Goal: Task Accomplishment & Management: Manage account settings

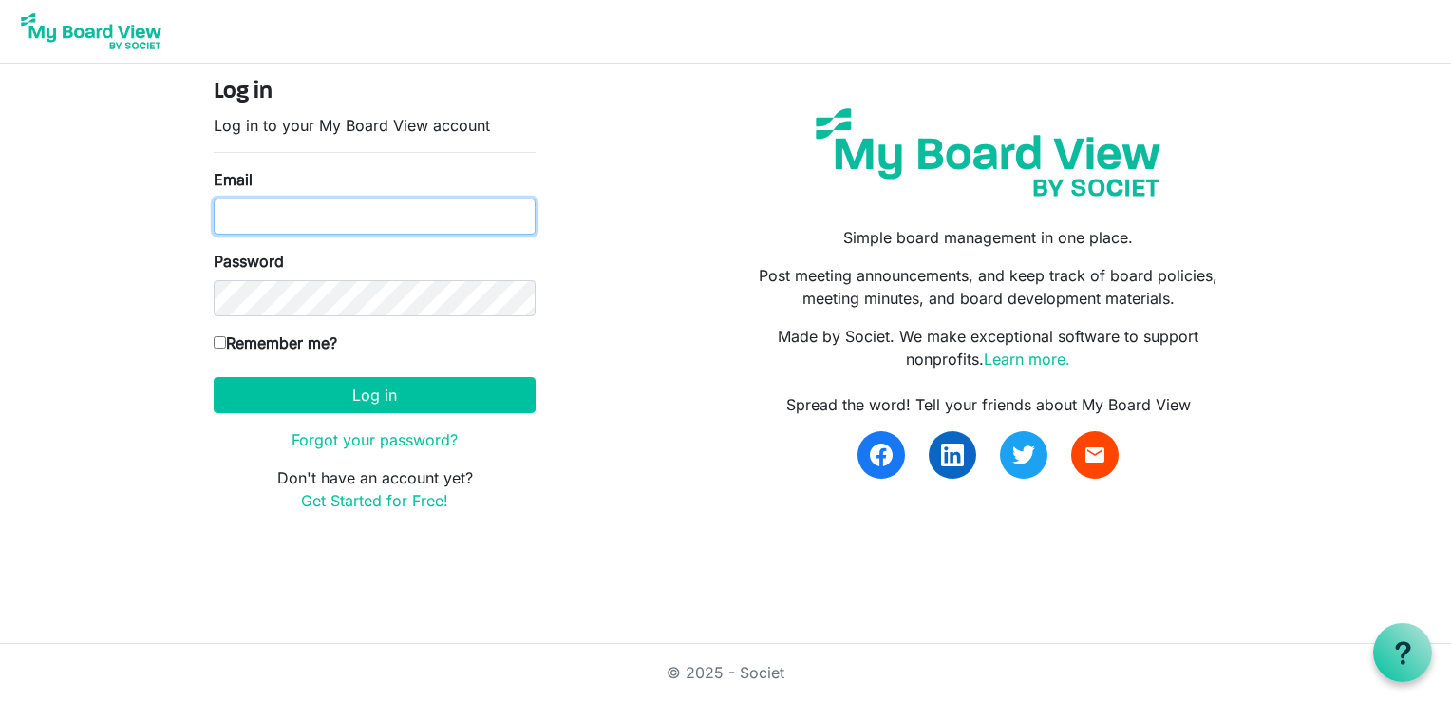
click at [381, 217] on input "Email" at bounding box center [375, 216] width 322 height 36
type input "rdrummond@theyellowbin.com"
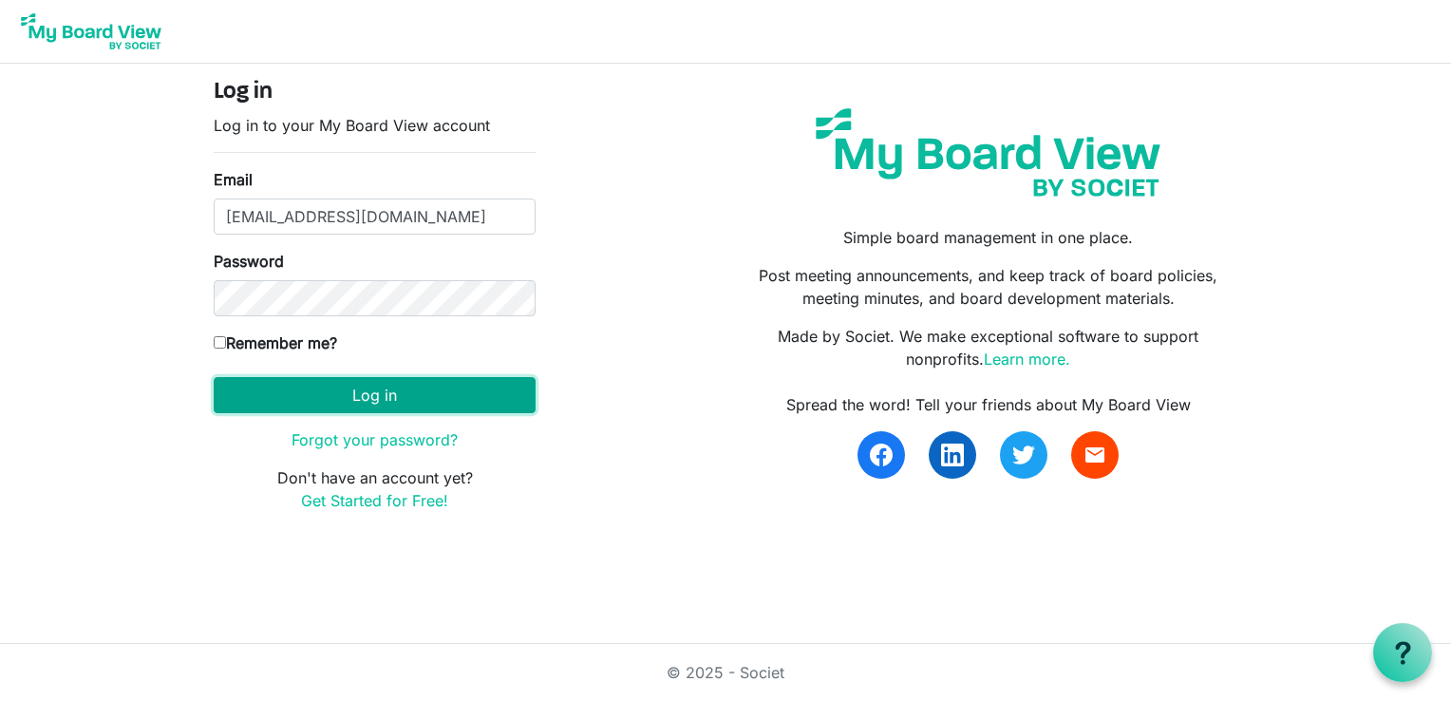
click at [388, 392] on button "Log in" at bounding box center [375, 395] width 322 height 36
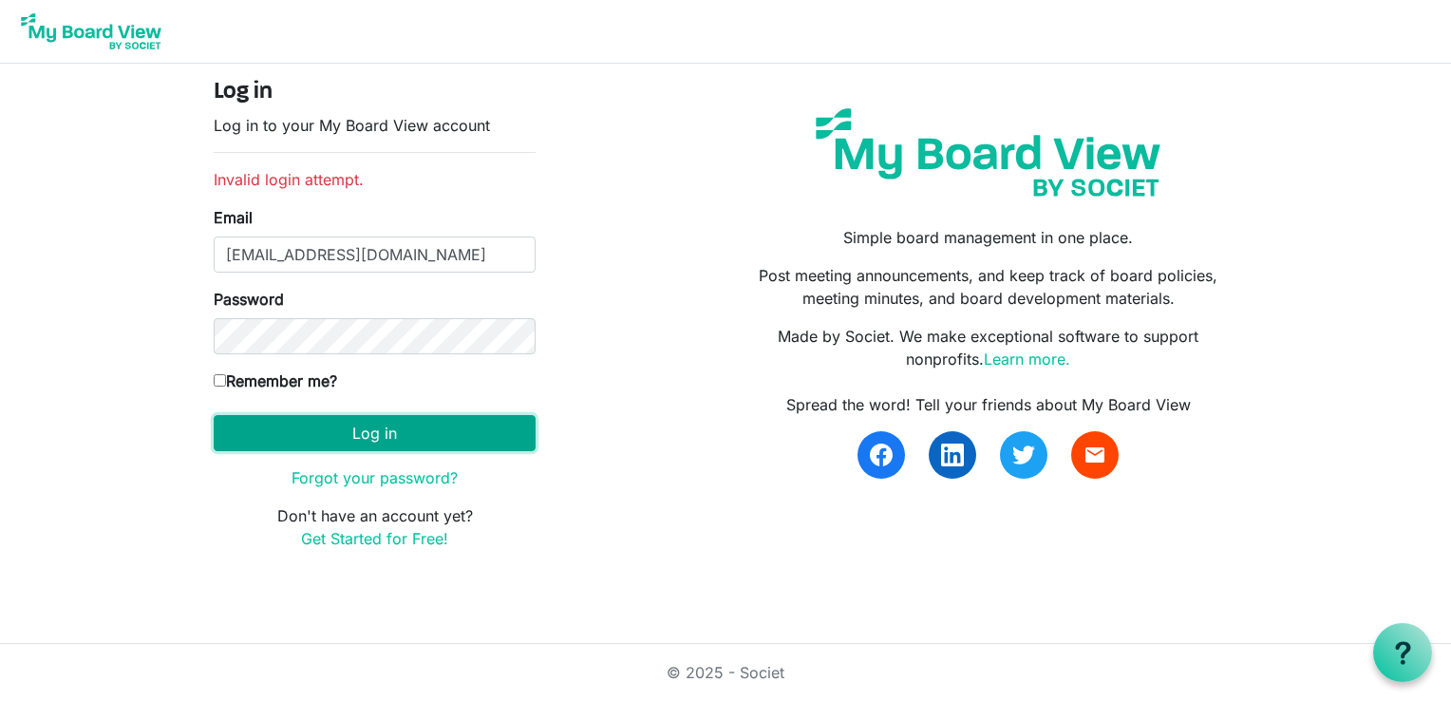
click at [392, 431] on button "Log in" at bounding box center [375, 433] width 322 height 36
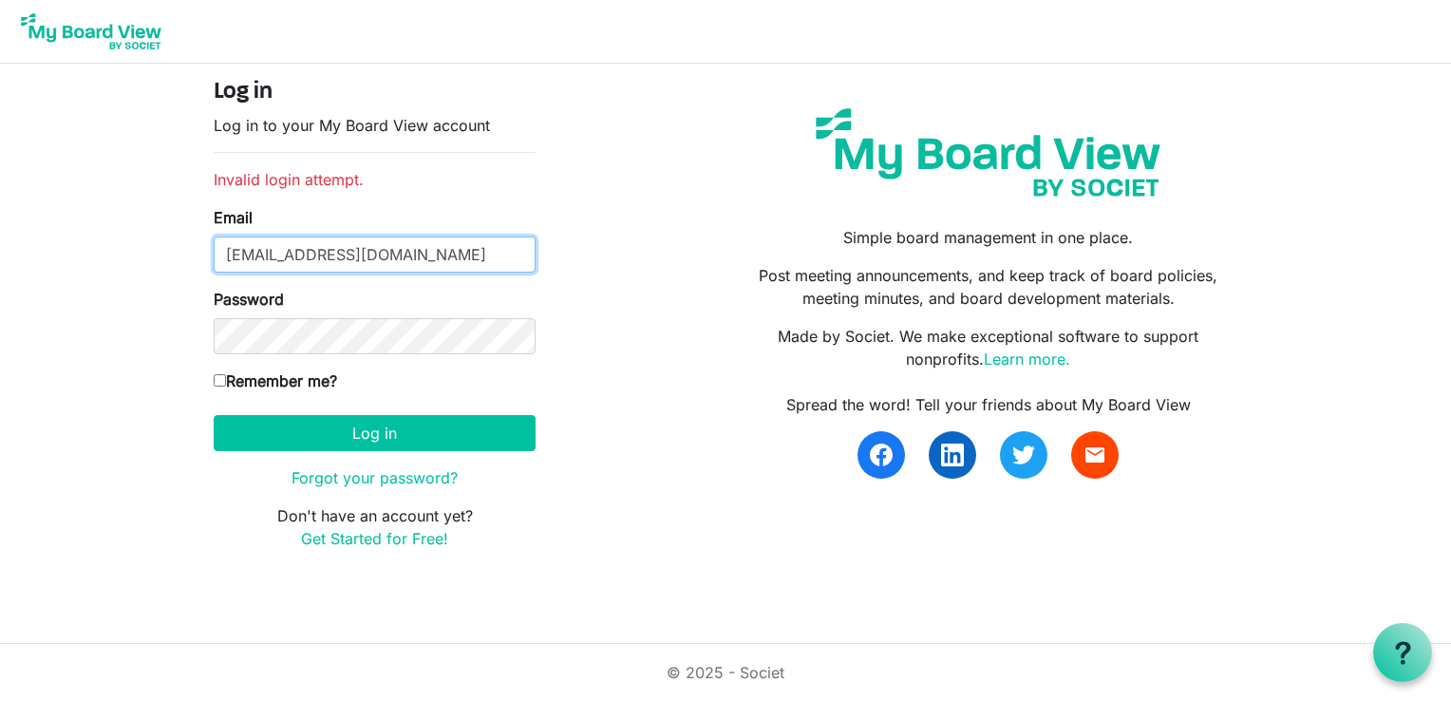
click at [458, 257] on input "rdrummond@theyellowbin.com" at bounding box center [375, 254] width 322 height 36
type input "[EMAIL_ADDRESS][DOMAIN_NAME]"
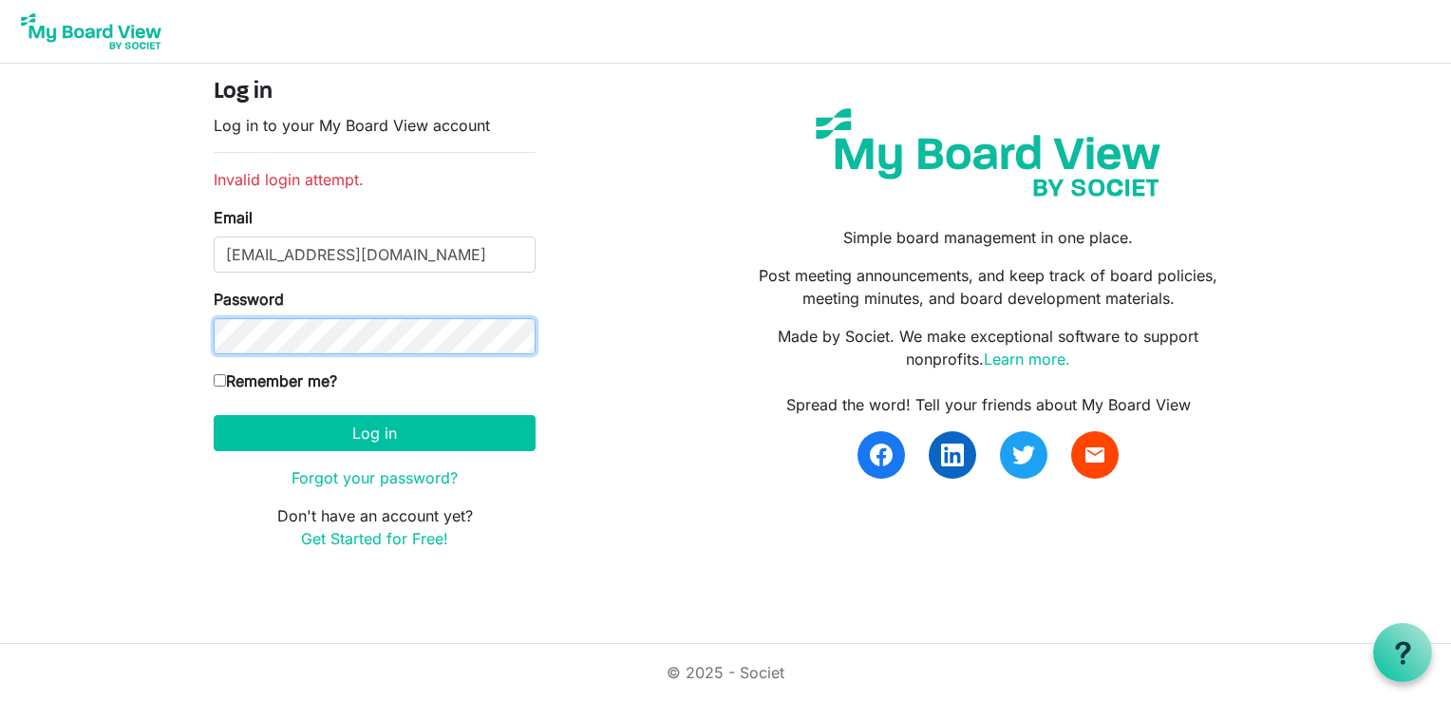
click at [214, 415] on button "Log in" at bounding box center [375, 433] width 322 height 36
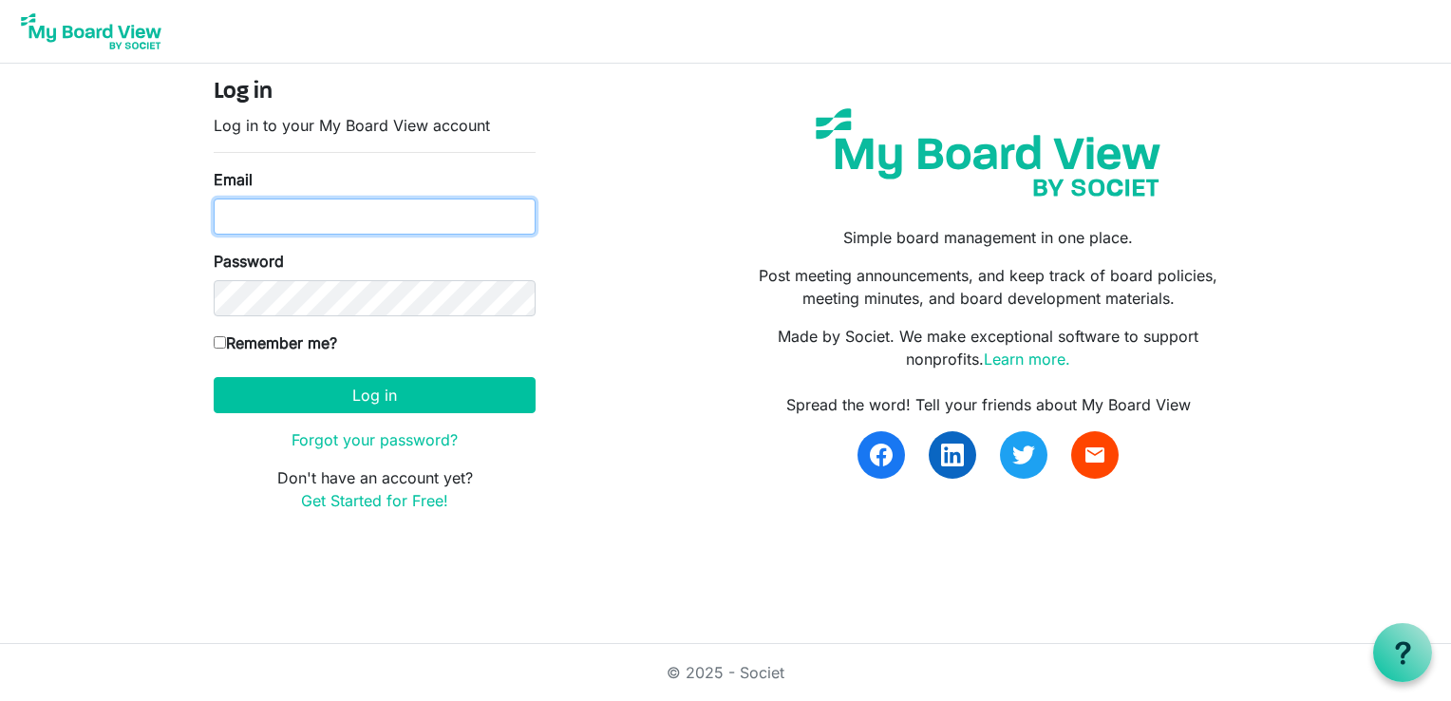
click at [430, 222] on input "Email" at bounding box center [375, 216] width 322 height 36
type input "[EMAIL_ADDRESS][DOMAIN_NAME]"
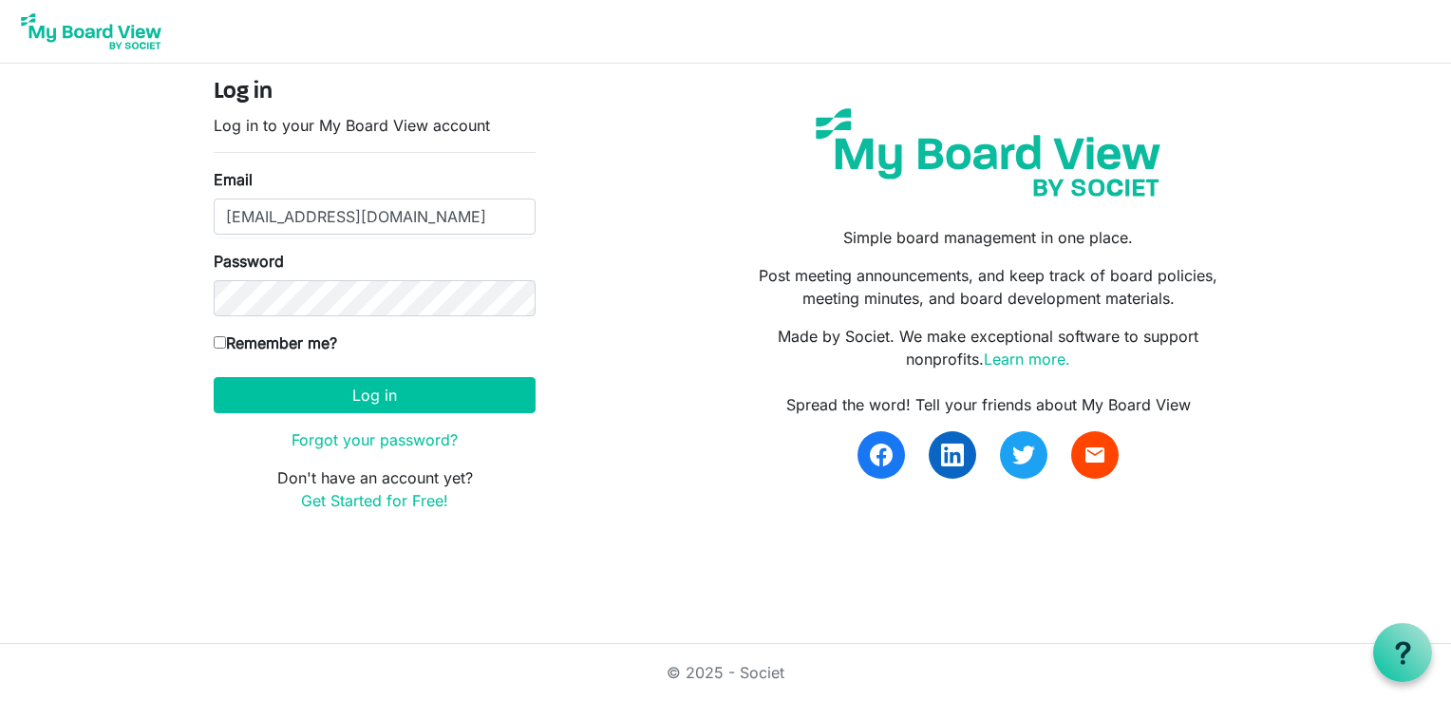
click at [218, 343] on input "Remember me?" at bounding box center [220, 342] width 12 height 12
checkbox input "true"
click at [214, 377] on button "Log in" at bounding box center [375, 395] width 322 height 36
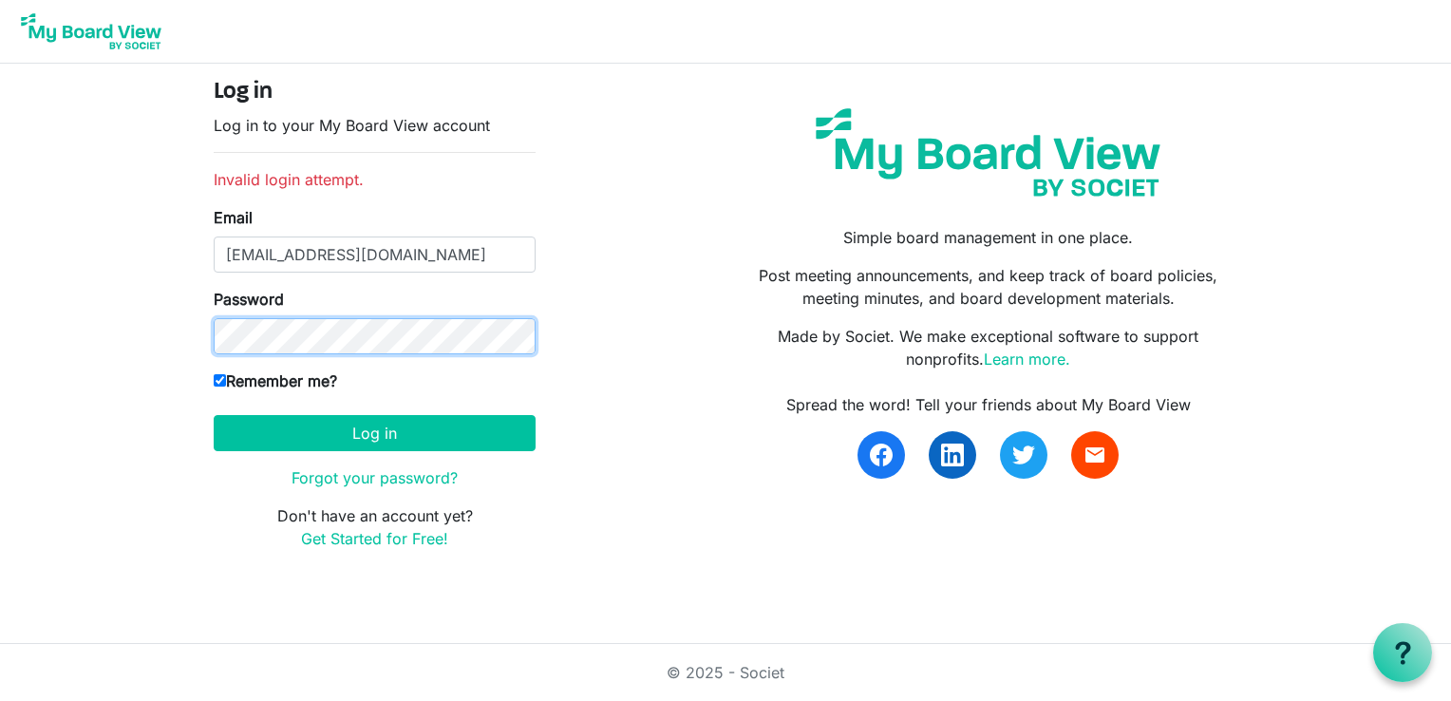
click at [214, 415] on button "Log in" at bounding box center [375, 433] width 322 height 36
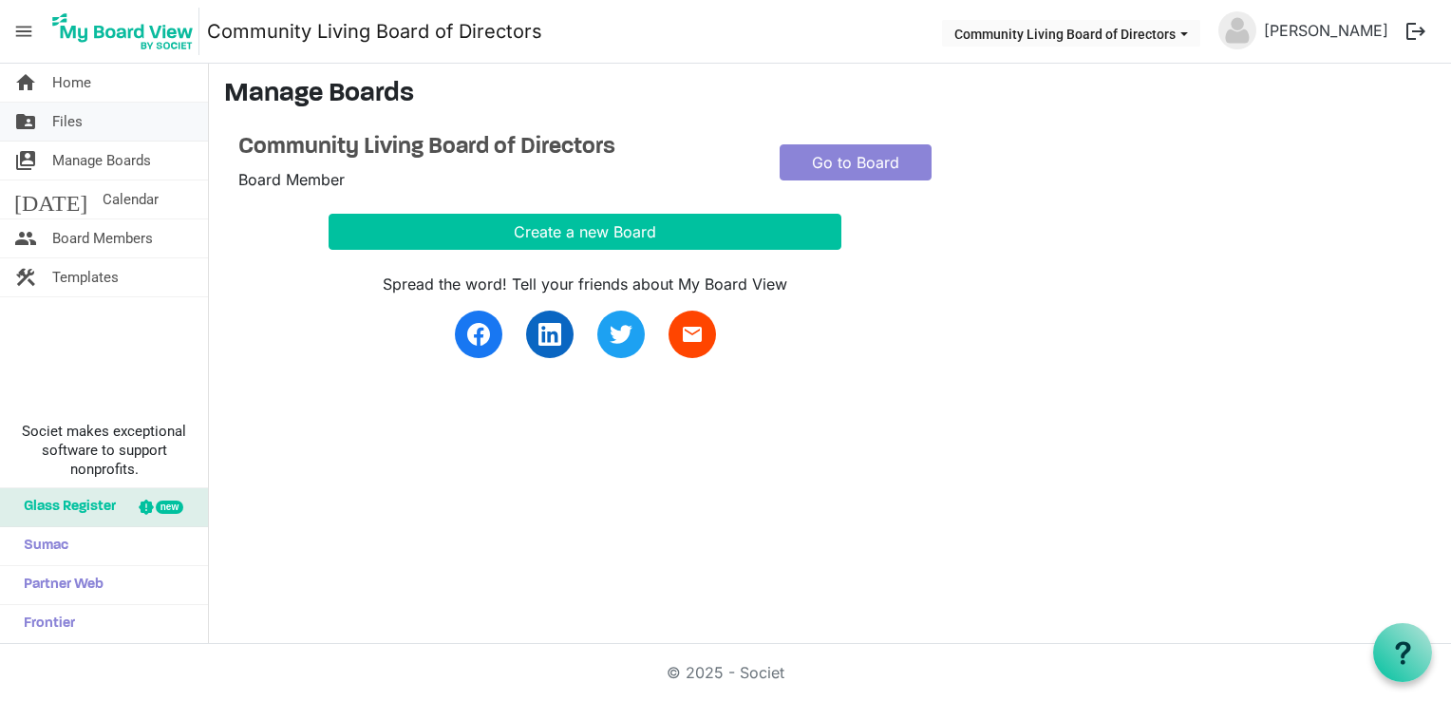
click at [67, 119] on span "Files" at bounding box center [67, 122] width 30 height 38
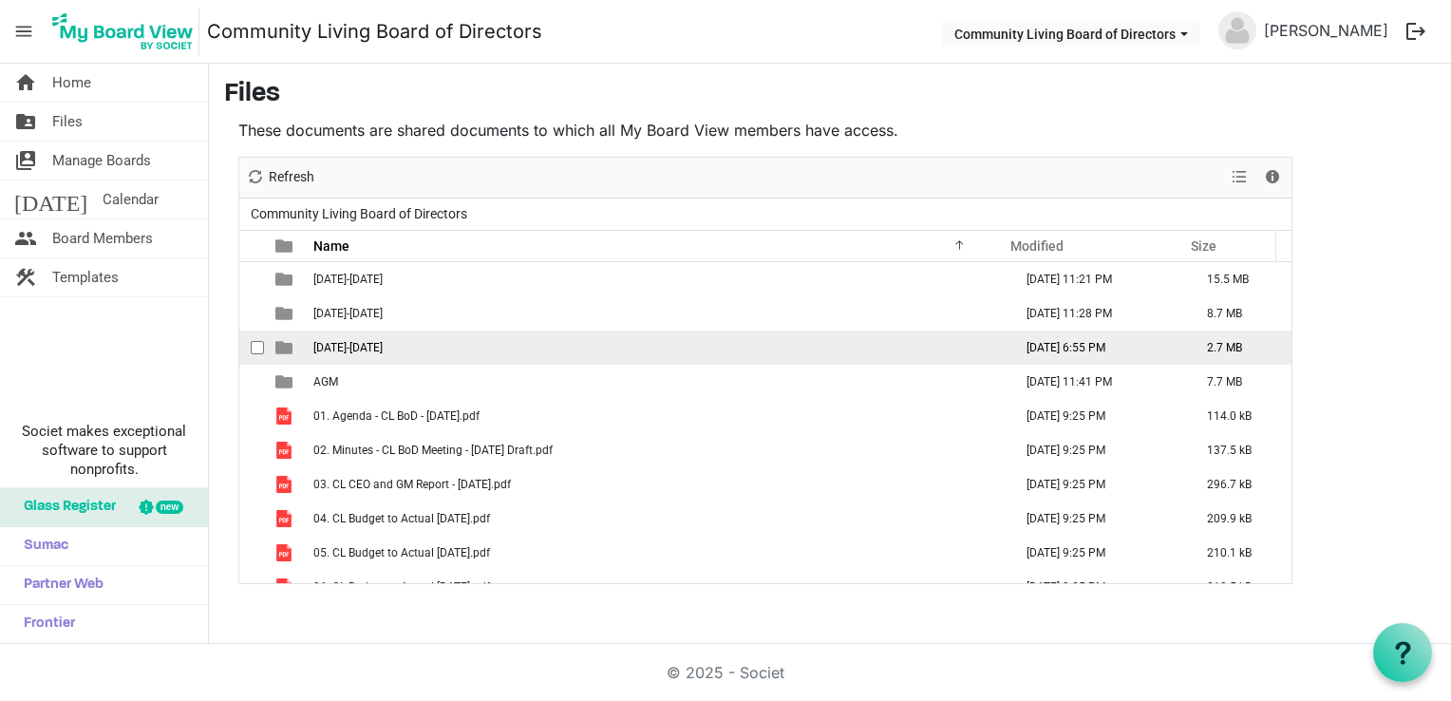
click at [343, 345] on span "2025-2026" at bounding box center [347, 347] width 69 height 13
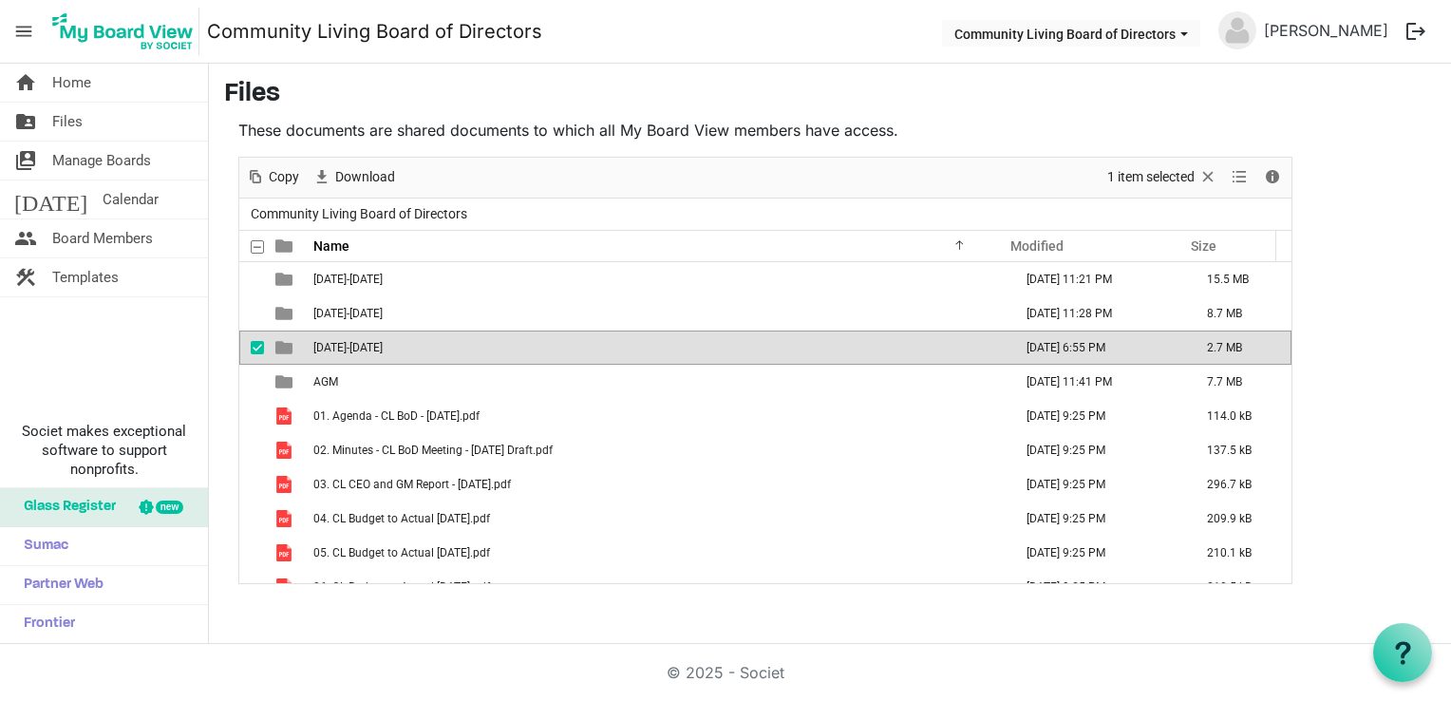
click at [342, 345] on span "2025-2026" at bounding box center [347, 347] width 69 height 13
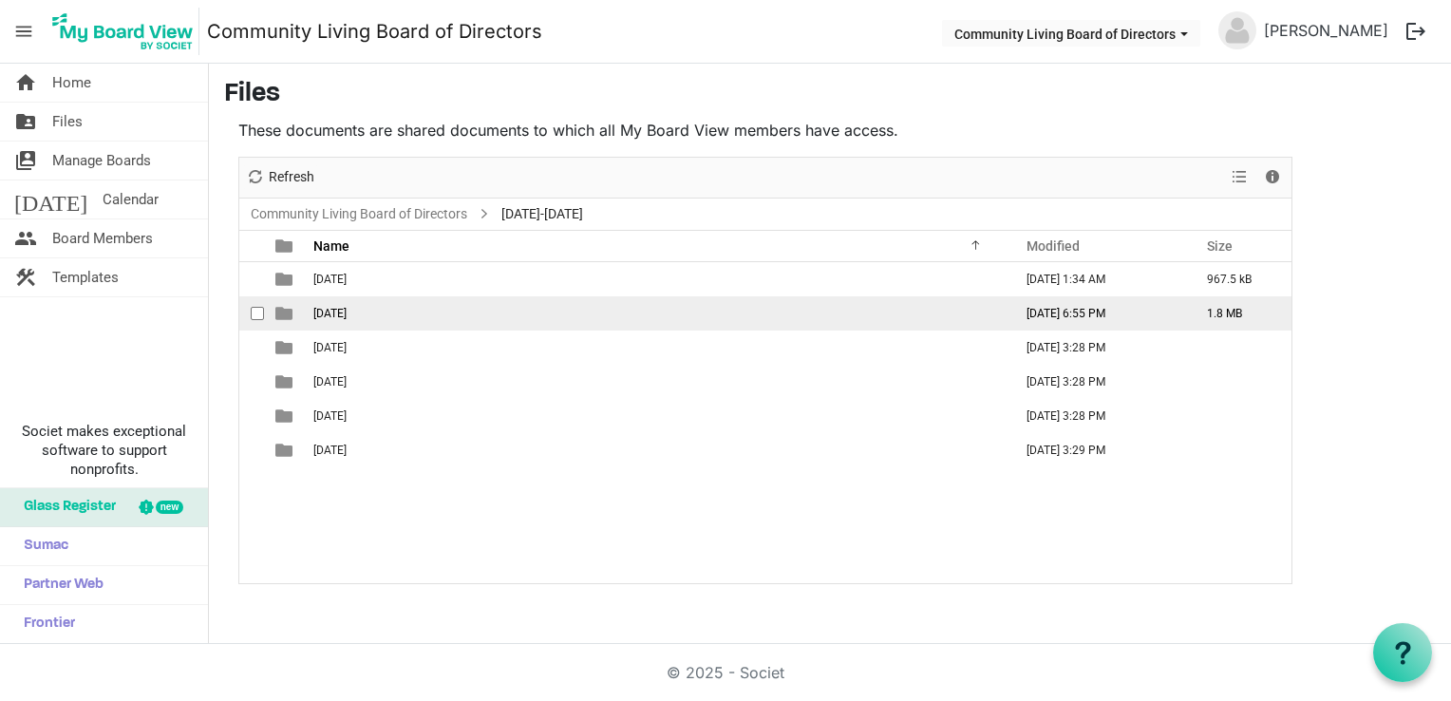
click at [347, 311] on span "2025-09-19th" at bounding box center [329, 313] width 33 height 13
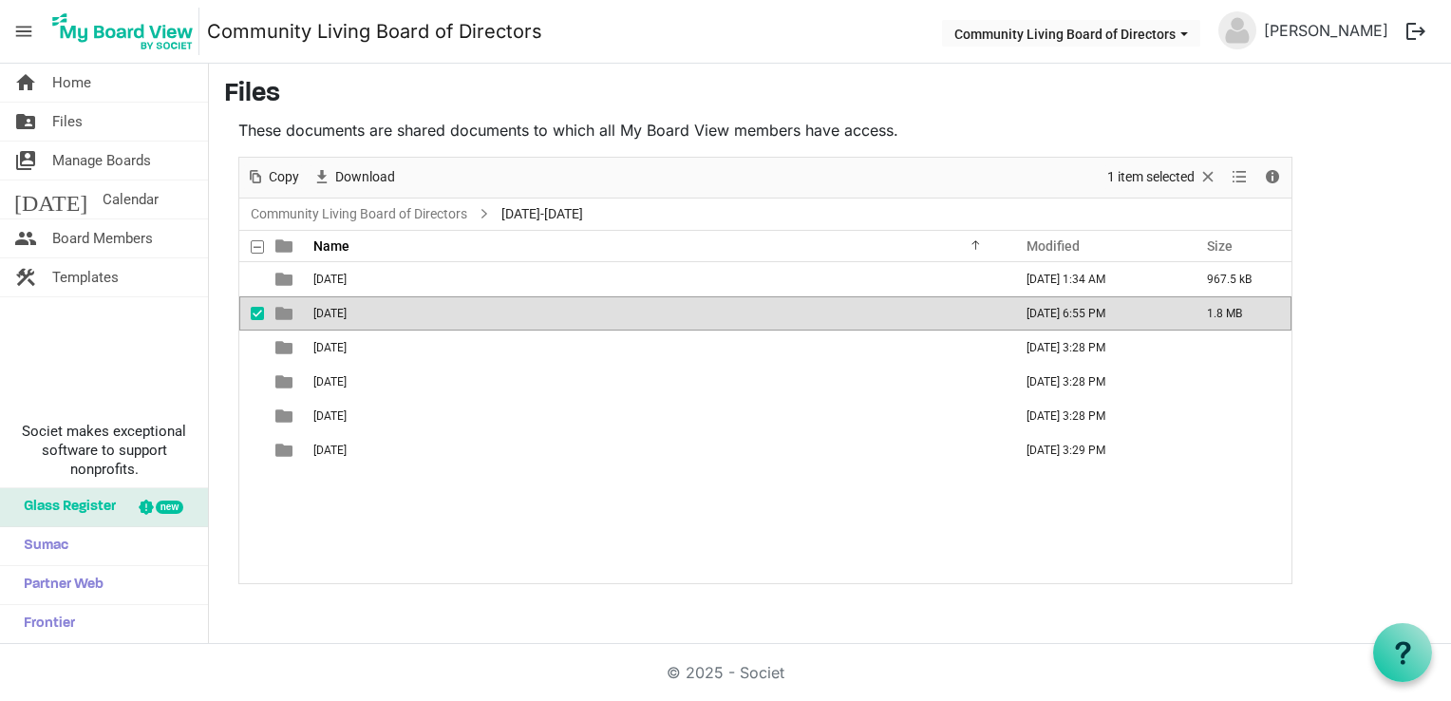
click at [347, 311] on span "2025-09-19th" at bounding box center [329, 313] width 33 height 13
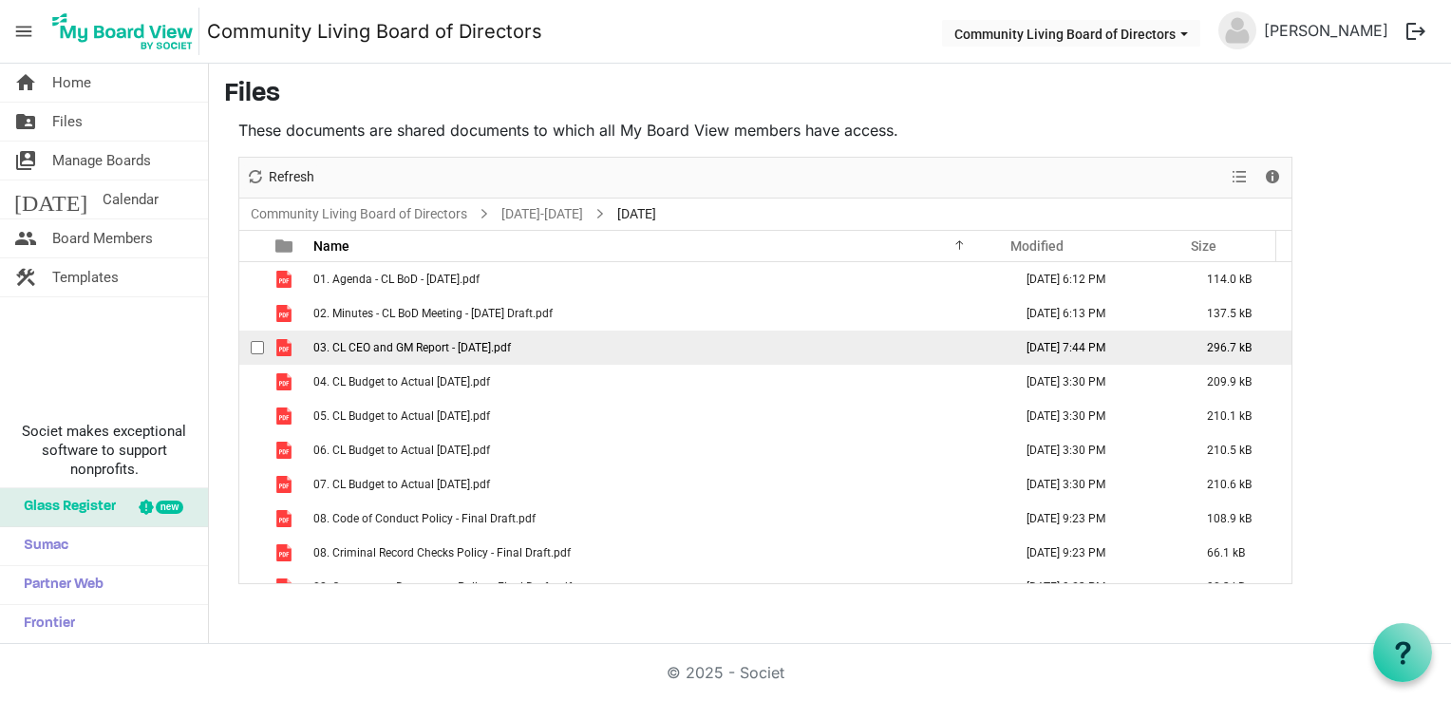
click at [419, 341] on span "03. CL CEO and GM Report - 19 Sep 2025.pdf" at bounding box center [411, 347] width 197 height 13
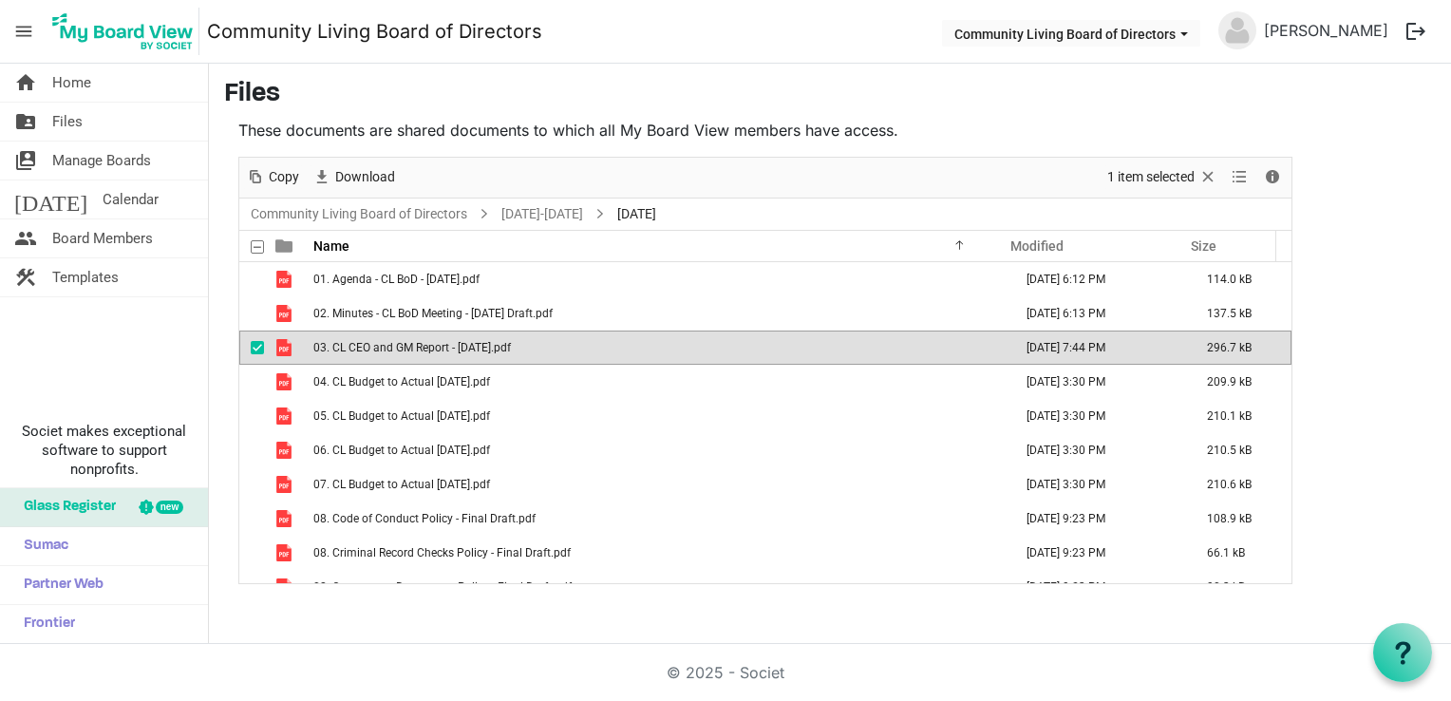
click at [419, 341] on span "03. CL CEO and GM Report - 19 Sep 2025.pdf" at bounding box center [411, 347] width 197 height 13
click at [404, 353] on td "03. CL CEO and GM Report - 19 Sep 2025.pdf" at bounding box center [657, 347] width 699 height 34
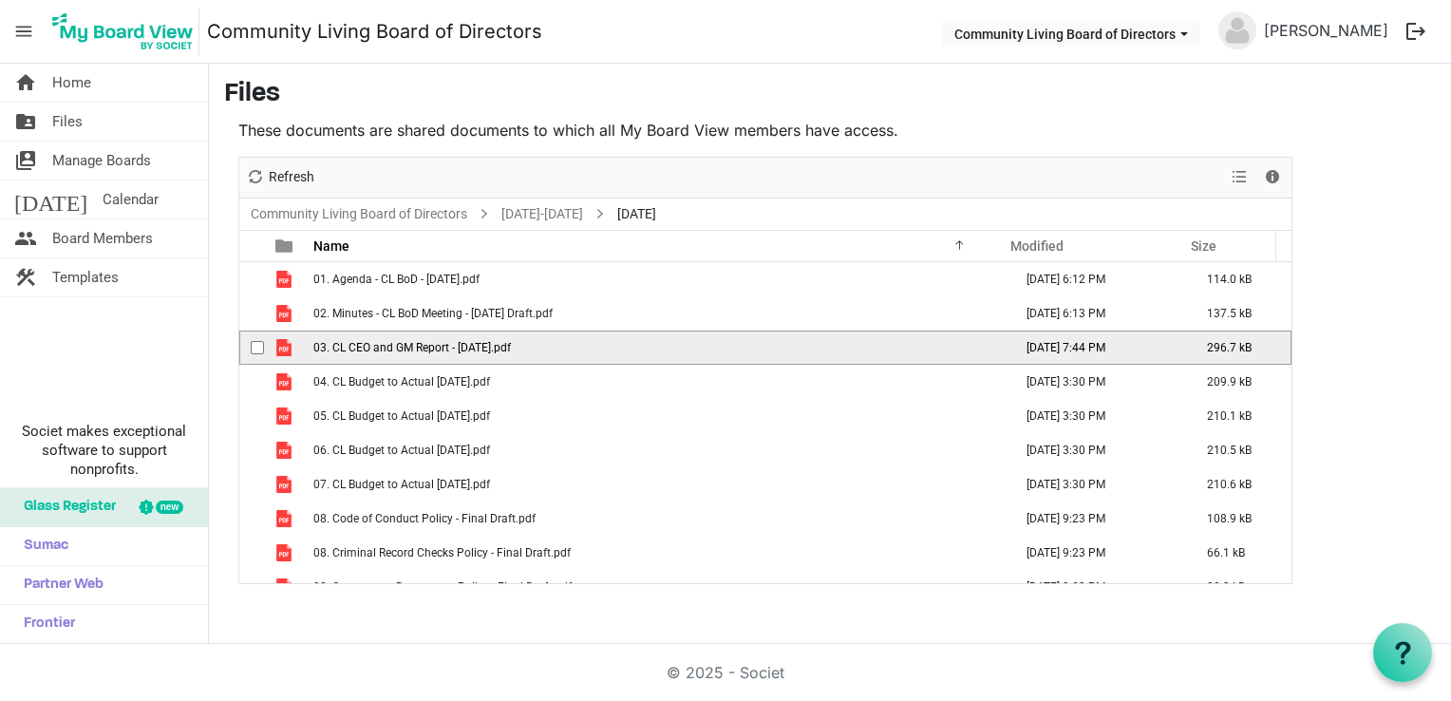
click at [404, 353] on td "03. CL CEO and GM Report - 19 Sep 2025.pdf" at bounding box center [657, 347] width 699 height 34
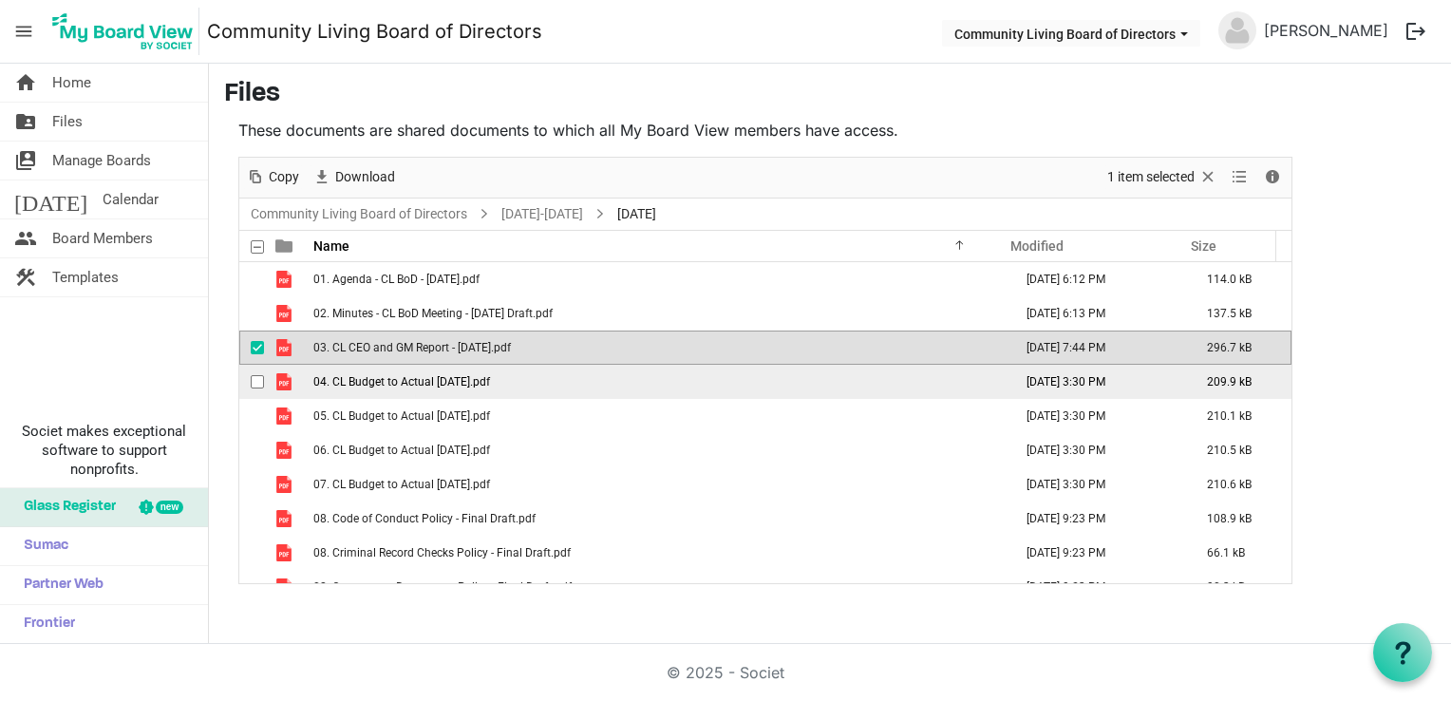
scroll to position [20, 0]
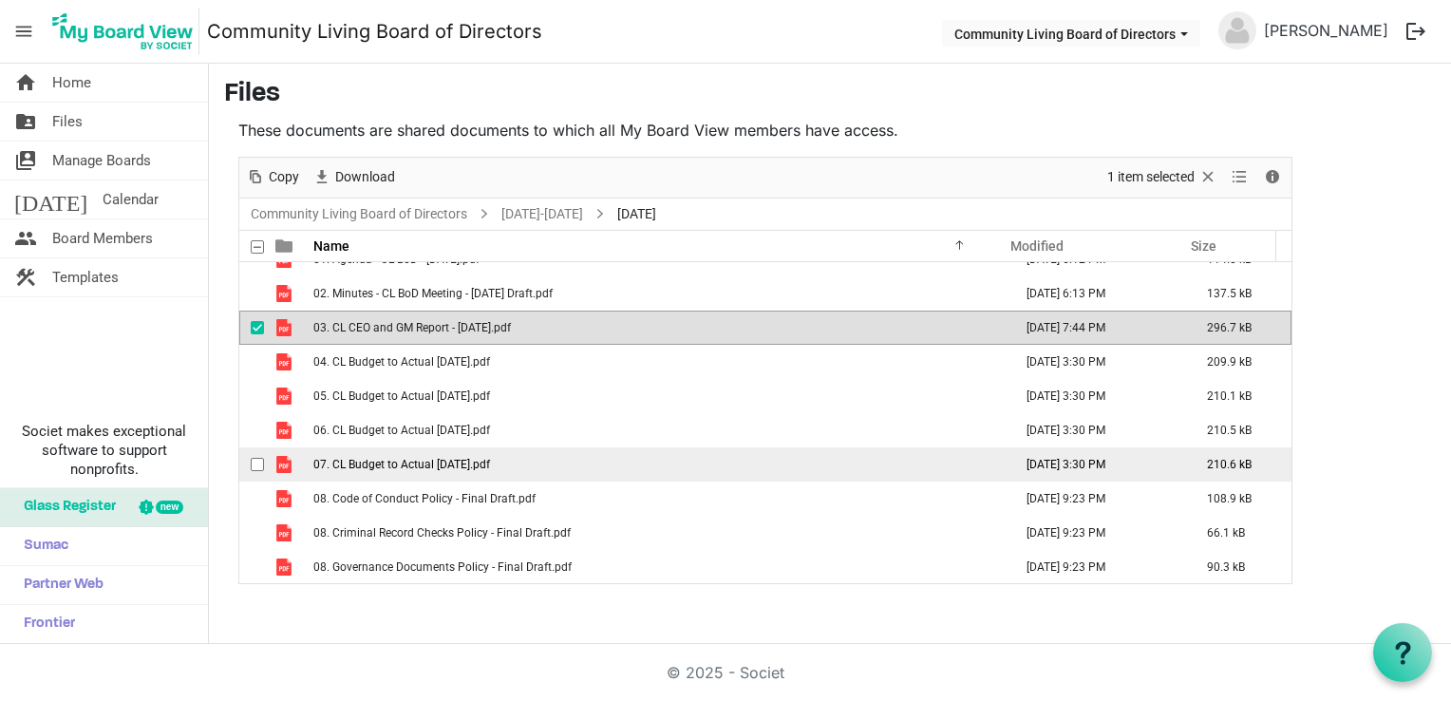
click at [488, 461] on span "07. CL Budget to Actual July 31 2025.pdf" at bounding box center [401, 464] width 177 height 13
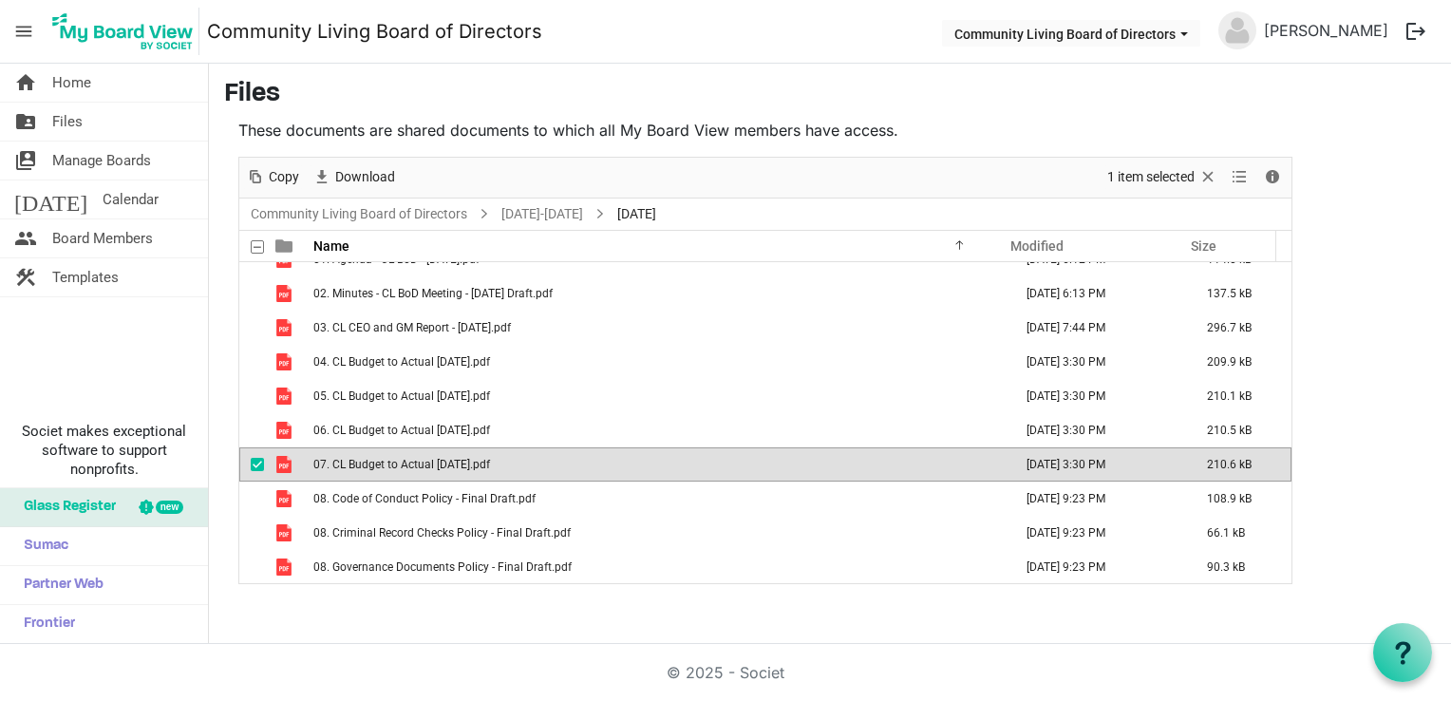
click at [488, 461] on span "07. CL Budget to Actual July 31 2025.pdf" at bounding box center [401, 464] width 177 height 13
click at [487, 461] on span "07. CL Budget to Actual July 31 2025.pdf" at bounding box center [401, 464] width 177 height 13
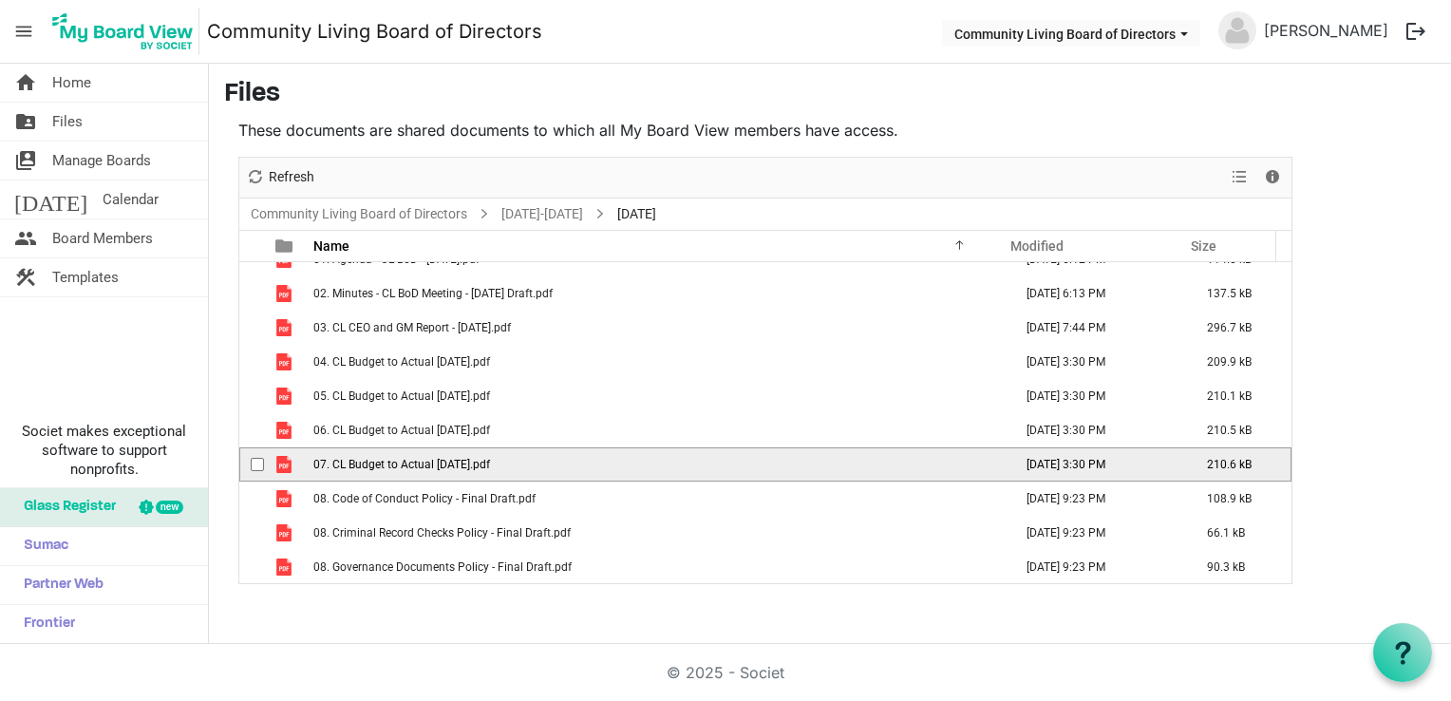
click at [486, 461] on span "07. CL Budget to Actual July 31 2025.pdf" at bounding box center [401, 464] width 177 height 13
